Goal: Navigation & Orientation: Find specific page/section

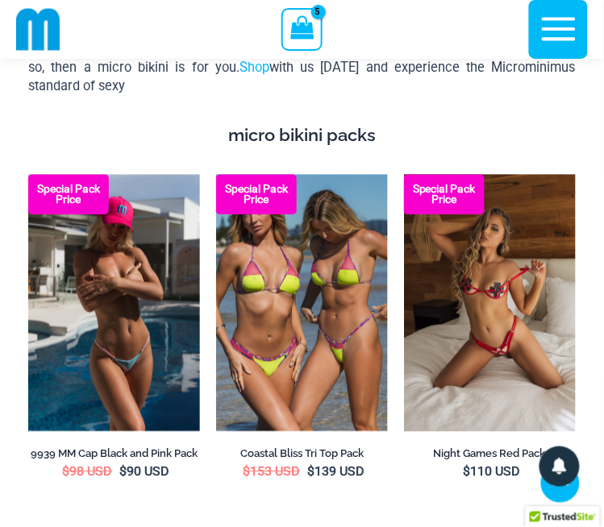
scroll to position [2896, 0]
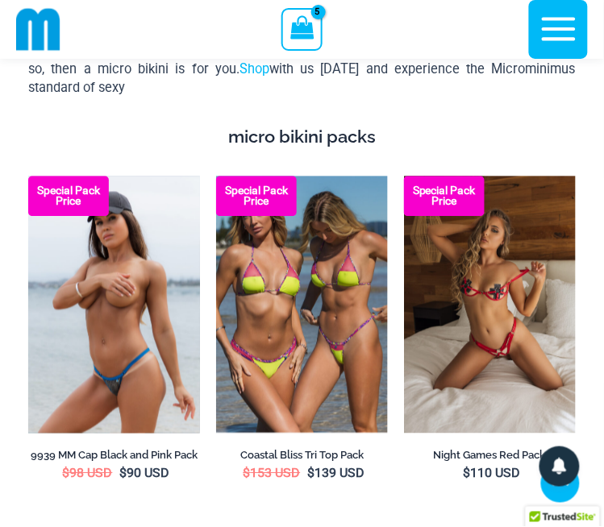
click at [118, 322] on img at bounding box center [114, 305] width 172 height 258
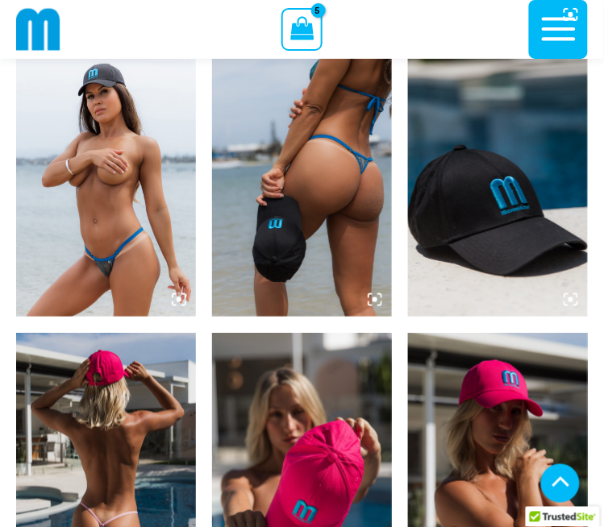
scroll to position [926, 0]
